Goal: Task Accomplishment & Management: Manage account settings

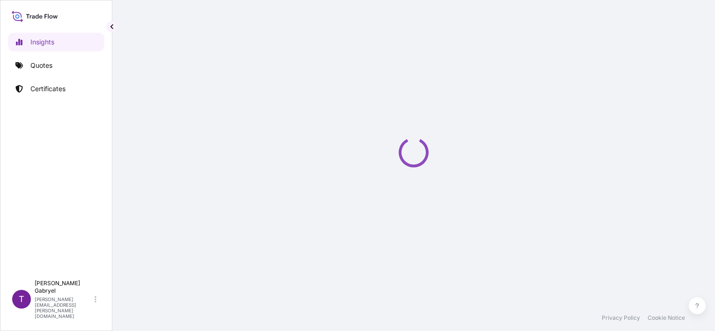
select select "2025"
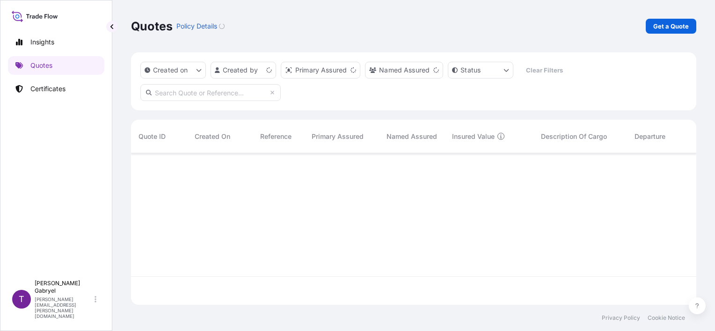
scroll to position [150, 558]
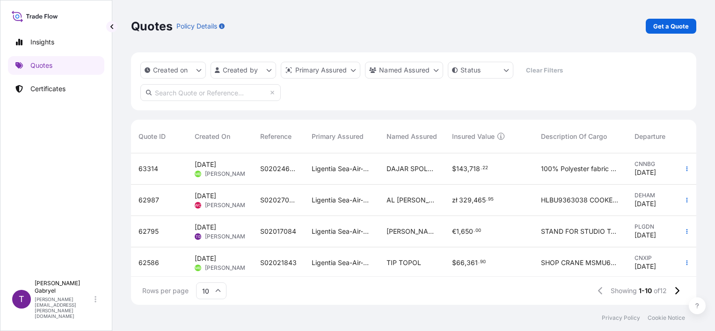
click at [174, 95] on input "text" at bounding box center [210, 92] width 140 height 17
paste input "S02011578"
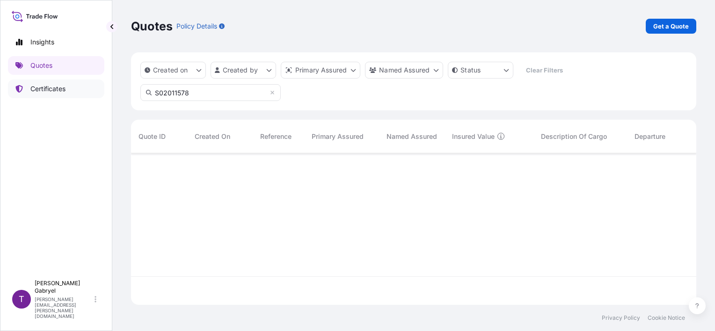
scroll to position [178, 558]
type input "S02011578"
click at [84, 93] on link "Certificates" at bounding box center [56, 89] width 96 height 19
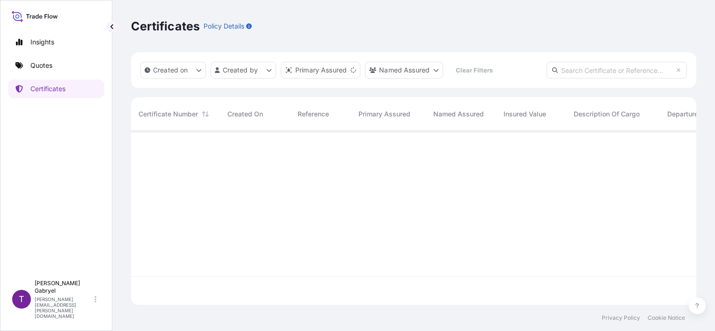
scroll to position [172, 558]
click at [653, 70] on input "text" at bounding box center [616, 70] width 140 height 17
paste input "S02011578"
type input "S02011578"
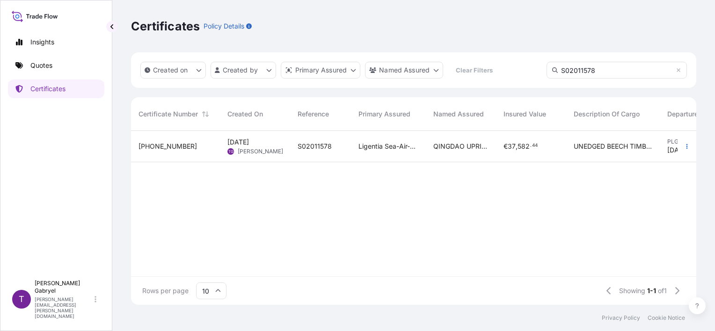
click at [414, 154] on div "Ligentia Sea-Air-Rail Sp. z o.o." at bounding box center [388, 146] width 75 height 31
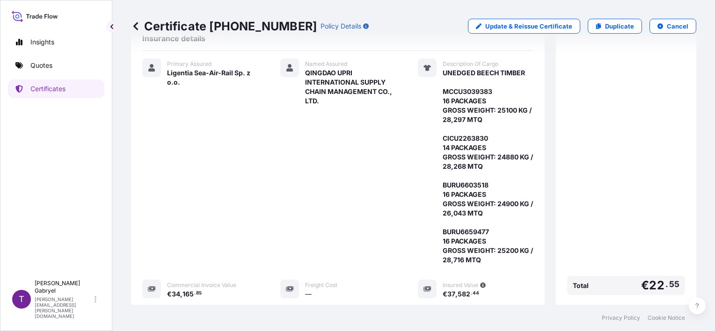
scroll to position [327, 0]
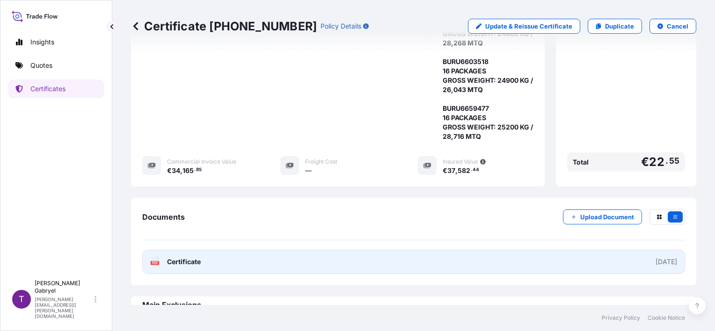
click at [354, 250] on link "PDF Certificate 2025-07-30" at bounding box center [413, 262] width 543 height 24
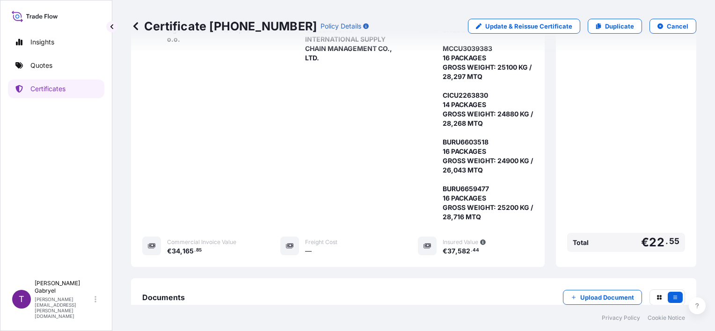
scroll to position [140, 0]
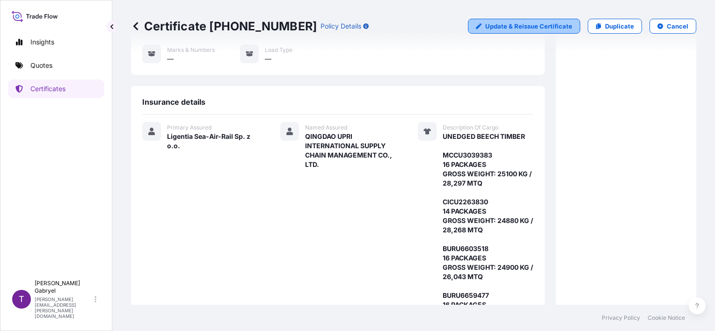
click at [506, 28] on p "Update & Reissue Certificate" at bounding box center [528, 26] width 87 height 9
select select "Road / Inland"
select select "Sea"
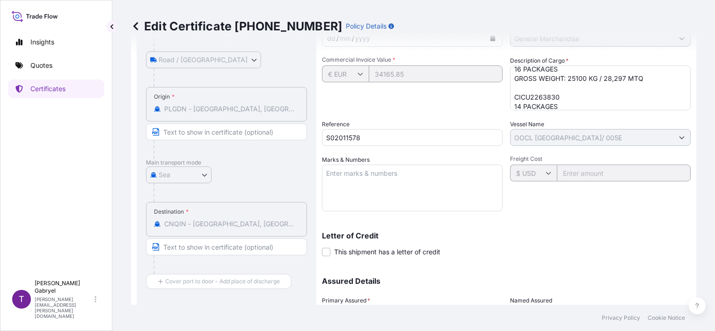
scroll to position [47, 0]
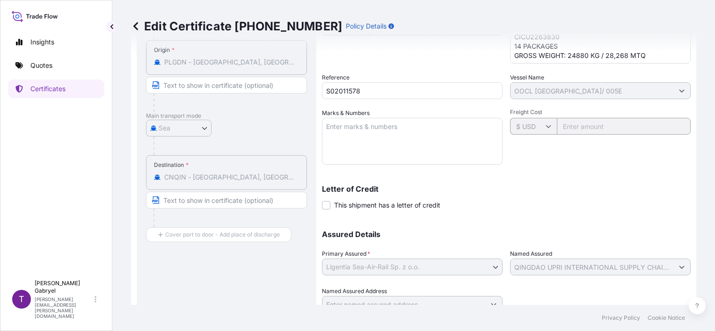
click at [380, 72] on div "Shipment Details Issue date * 30 / 07 / 2025 Date of Departure * 30 / 07 / 2025…" at bounding box center [506, 108] width 369 height 410
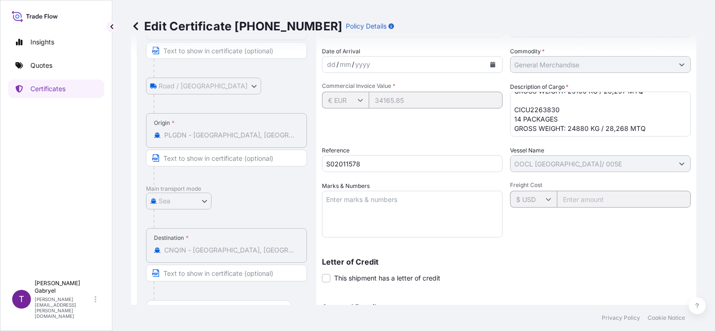
scroll to position [0, 0]
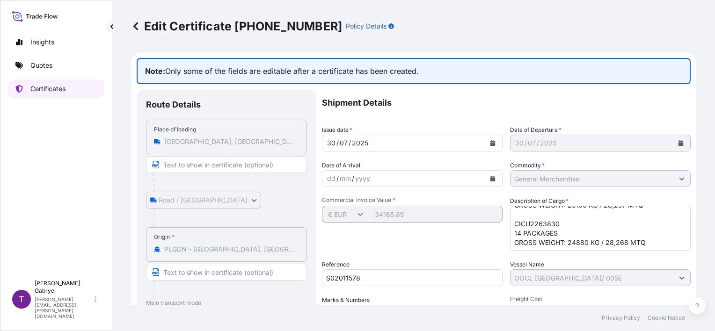
click at [75, 95] on link "Certificates" at bounding box center [56, 89] width 96 height 19
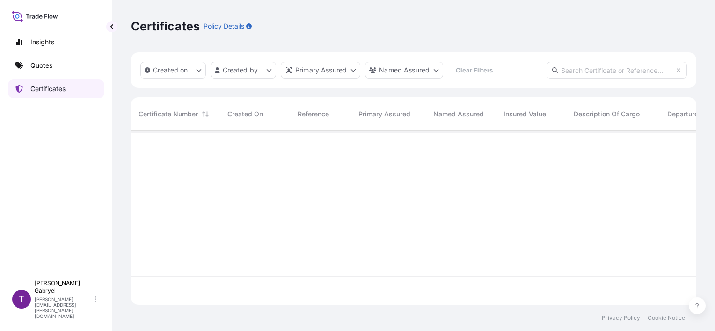
scroll to position [172, 558]
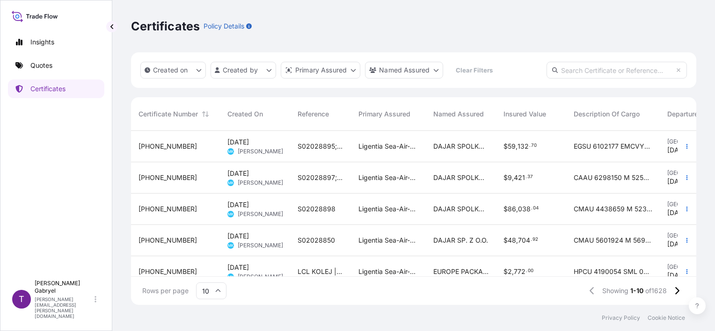
click at [585, 73] on input "text" at bounding box center [616, 70] width 140 height 17
paste input "S02011578"
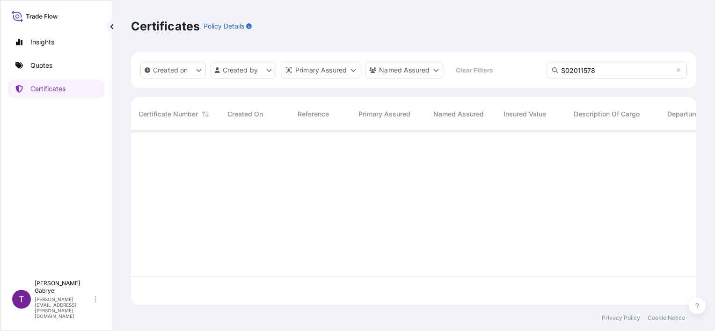
type input "S02011578"
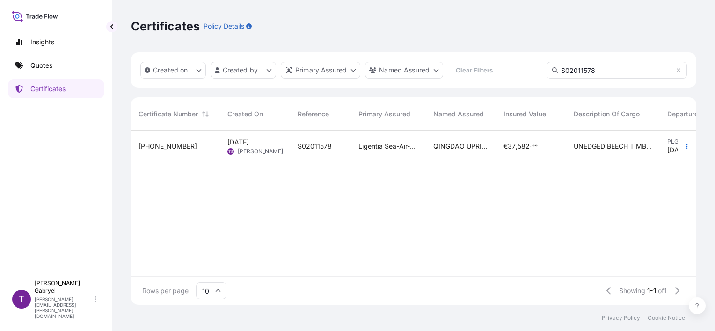
click at [551, 149] on div "€ 37 , 582 . 44" at bounding box center [530, 146] width 55 height 9
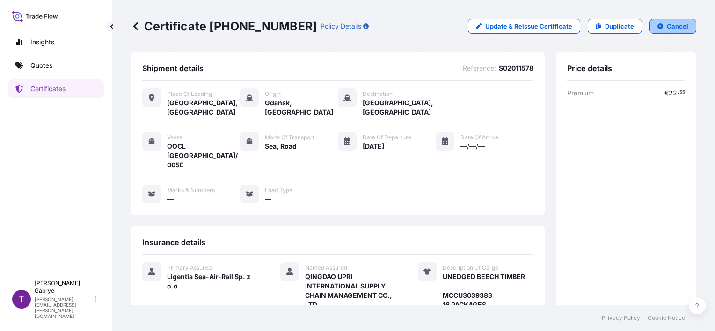
click at [657, 28] on icon "button" at bounding box center [660, 26] width 6 height 6
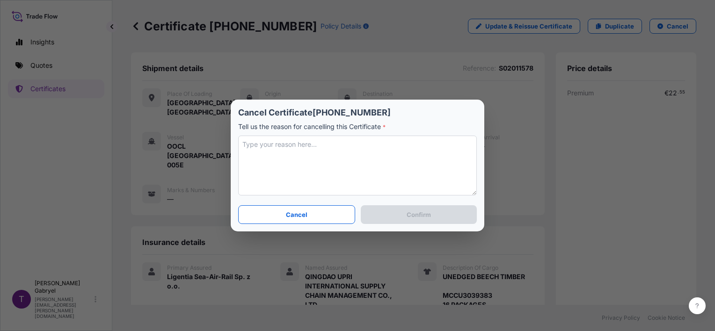
click at [348, 172] on textarea at bounding box center [357, 166] width 239 height 60
paste textarea "insurance amount"
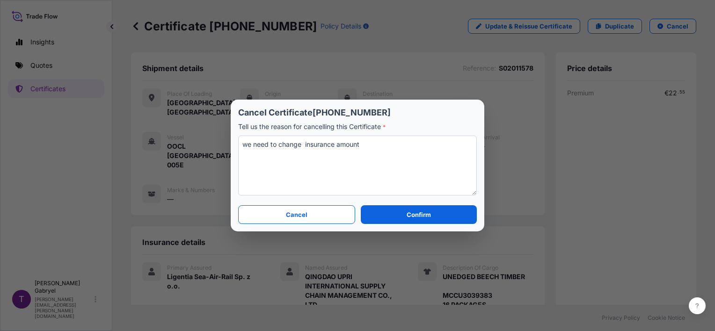
type textarea "we need to change insurance amount"
click at [420, 217] on p "Confirm" at bounding box center [418, 214] width 24 height 9
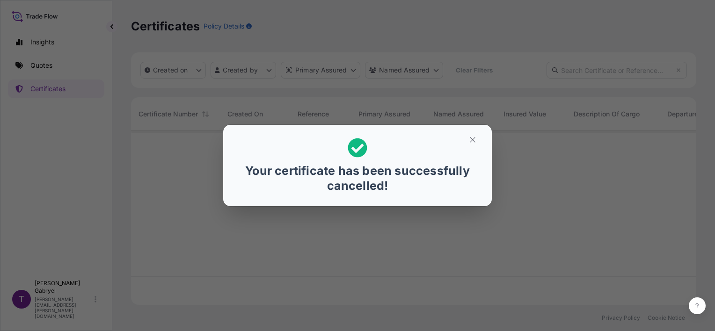
scroll to position [172, 558]
click at [474, 138] on icon "button" at bounding box center [472, 139] width 5 height 5
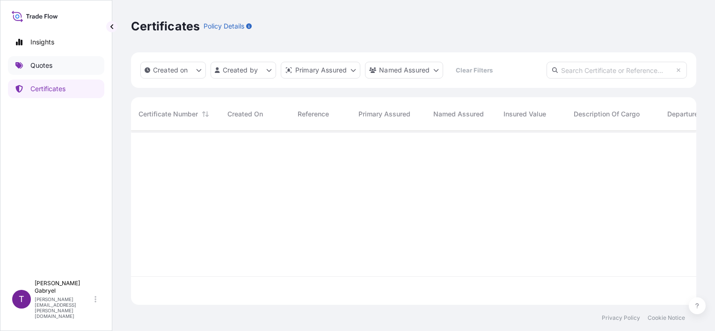
click at [42, 65] on p "Quotes" at bounding box center [41, 65] width 22 height 9
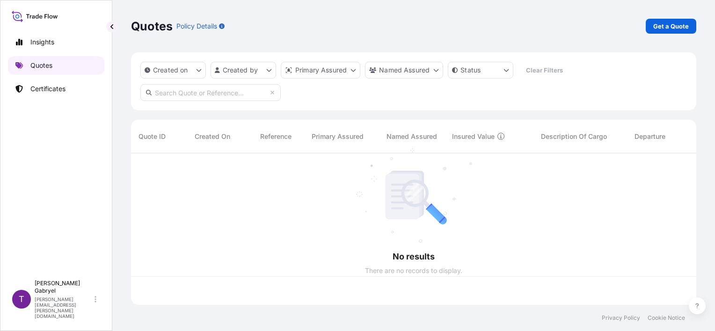
scroll to position [150, 558]
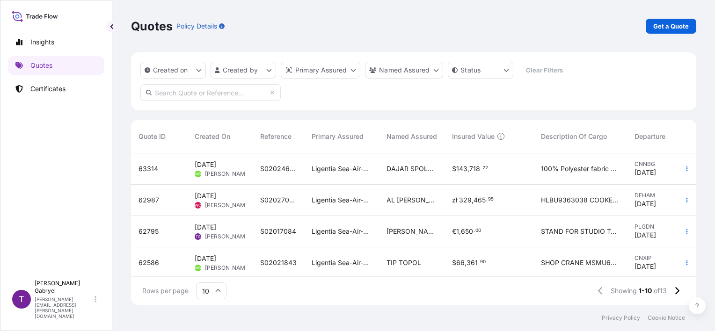
click at [198, 96] on input "text" at bounding box center [210, 92] width 140 height 17
paste input "S02011578"
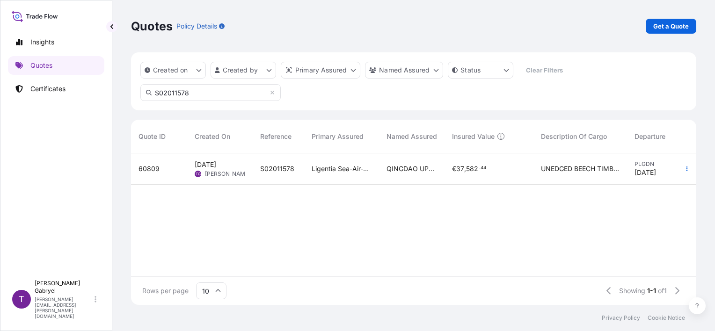
type input "S02011578"
click at [404, 177] on div "QINGDAO UPRI INTERNATIONAL SUPPLY CHAIN MANAGEMENT CO., LTD." at bounding box center [411, 168] width 65 height 31
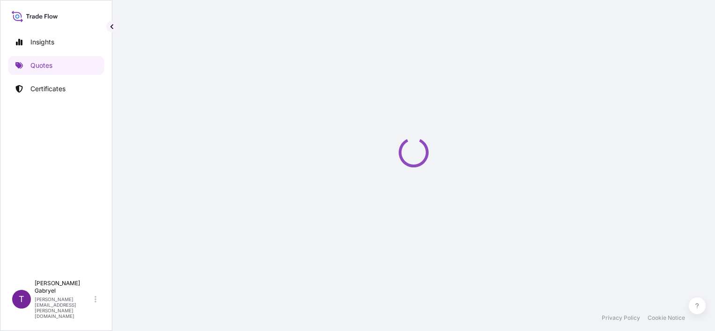
select select "Road / Inland"
select select "Sea"
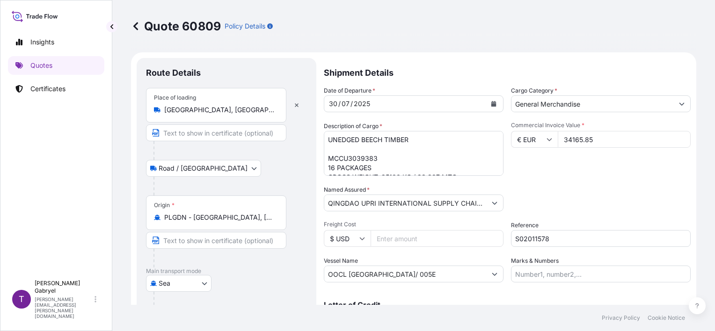
drag, startPoint x: 593, startPoint y: 140, endPoint x: 548, endPoint y: 140, distance: 44.4
click at [548, 140] on div "€ EUR 34165.85" at bounding box center [601, 139] width 180 height 17
type input "39113"
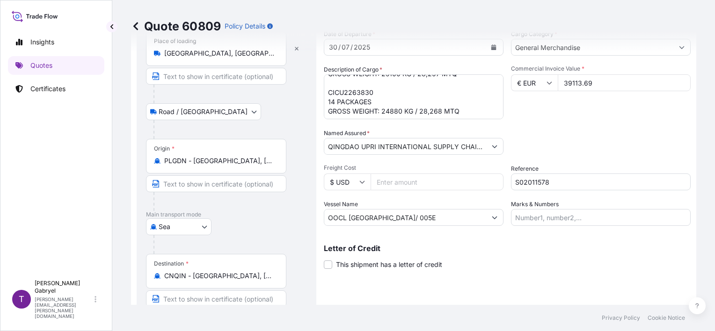
scroll to position [234, 0]
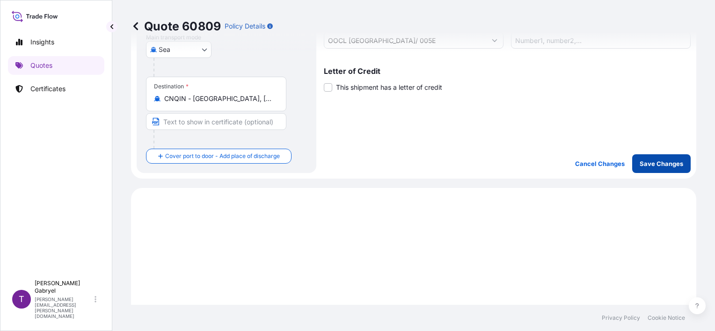
type input "39113.69"
click at [658, 166] on p "Save Changes" at bounding box center [661, 163] width 44 height 9
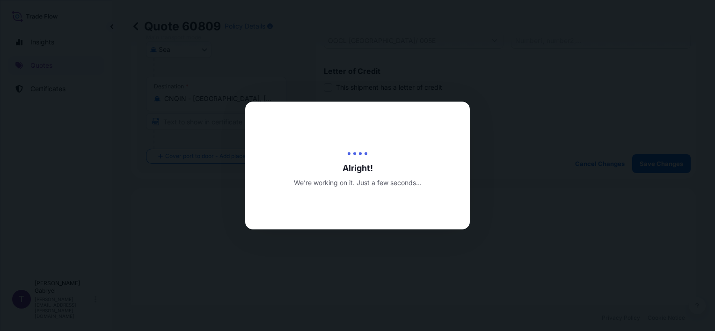
type input "20/08/2025"
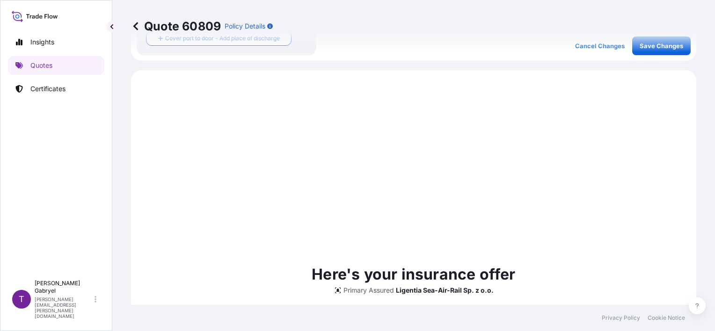
scroll to position [374, 0]
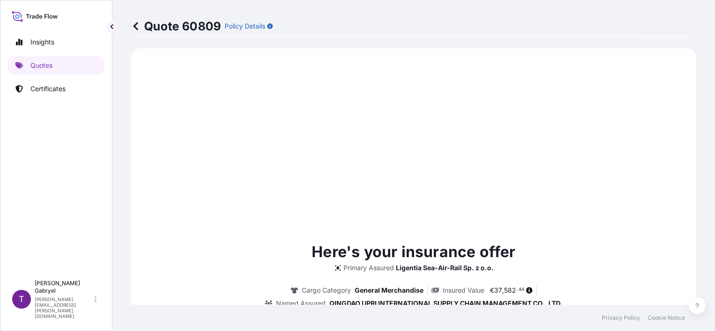
select select "Road / Inland"
select select "Sea"
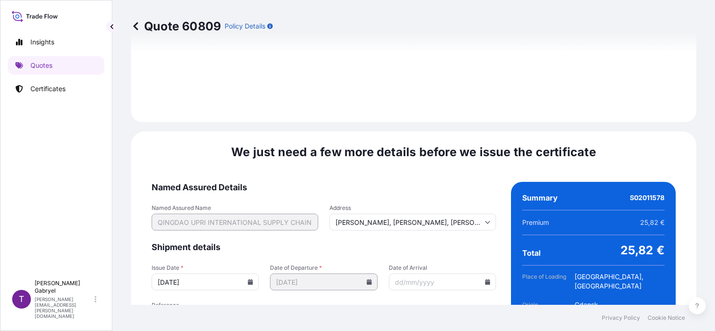
scroll to position [1206, 0]
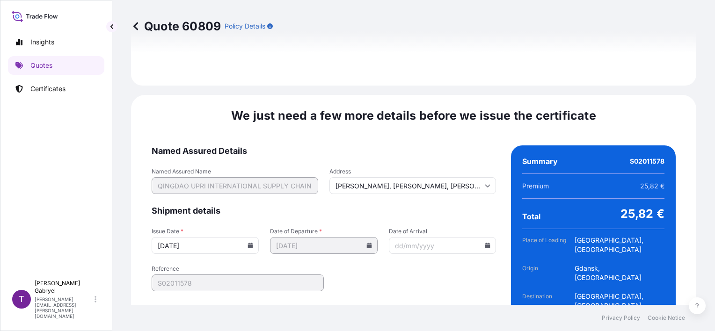
click at [247, 237] on input "20/08/2025" at bounding box center [205, 245] width 107 height 17
click at [251, 237] on input "20/08/2025" at bounding box center [205, 245] width 107 height 17
click at [248, 243] on icon at bounding box center [250, 246] width 6 height 6
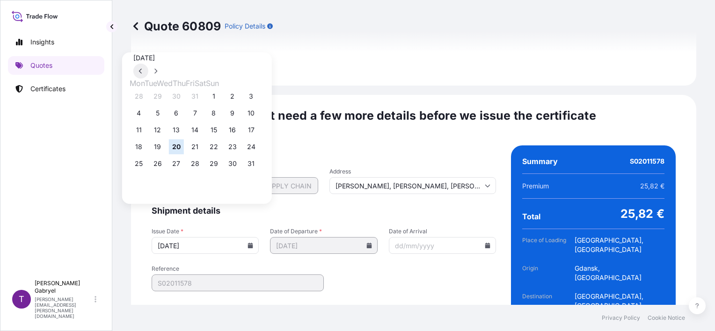
click at [148, 64] on button at bounding box center [140, 71] width 15 height 15
click at [180, 166] on button "30" at bounding box center [176, 163] width 15 height 15
type input "30/07/2025"
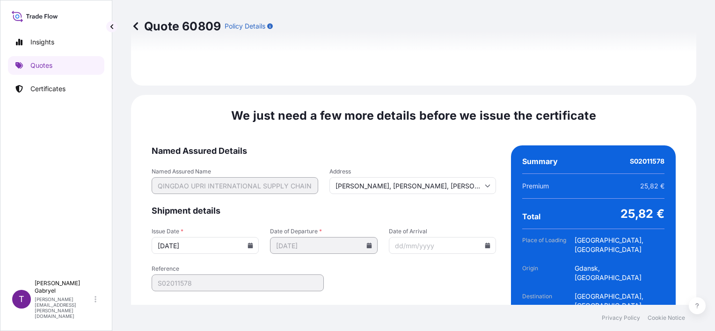
scroll to position [0, 79]
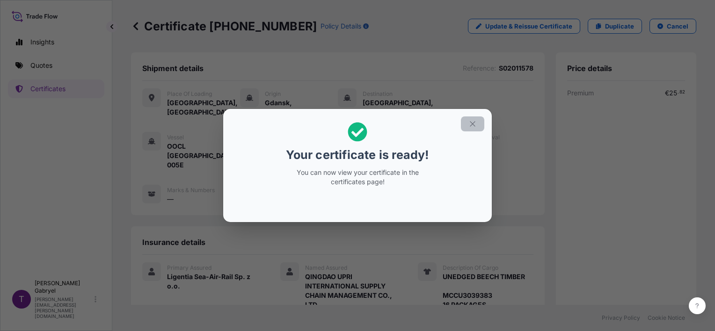
click at [472, 126] on icon "button" at bounding box center [472, 124] width 8 height 8
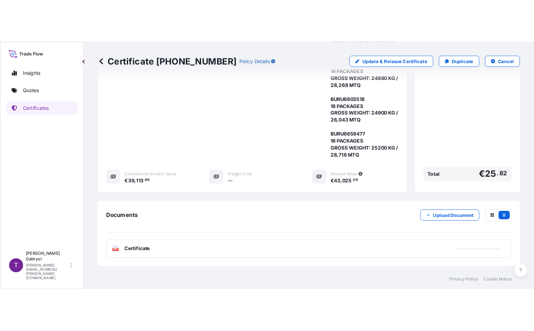
scroll to position [327, 0]
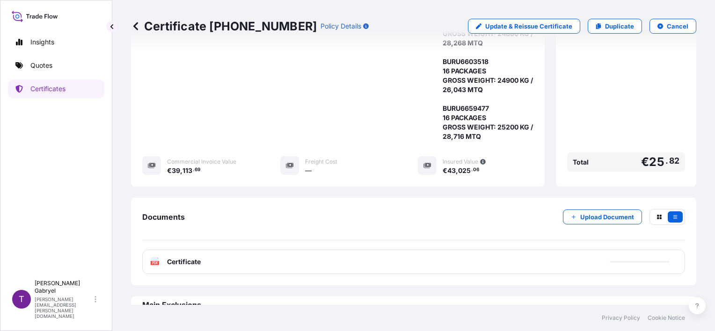
click at [207, 250] on div "PDF Certificate" at bounding box center [413, 262] width 543 height 24
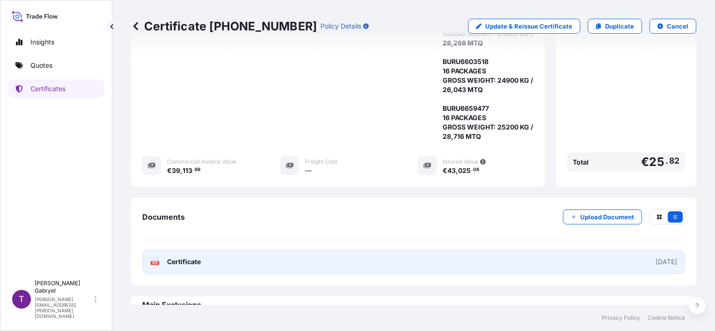
click at [276, 250] on link "PDF Certificate 2025-07-30" at bounding box center [413, 262] width 543 height 24
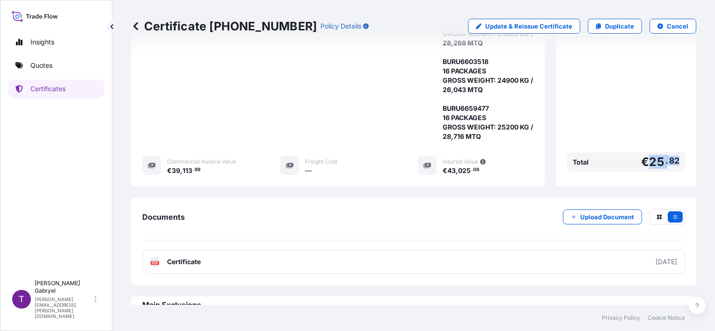
drag, startPoint x: 676, startPoint y: 141, endPoint x: 644, endPoint y: 143, distance: 32.8
click at [644, 152] on div "Total € 25 . 82" at bounding box center [626, 161] width 118 height 19
copy span "25 . 82"
